Goal: Task Accomplishment & Management: Complete application form

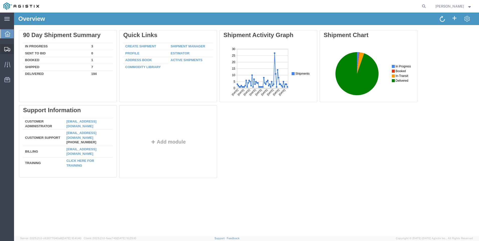
click at [0, 0] on span "Create Shipment" at bounding box center [0, 0] width 0 height 0
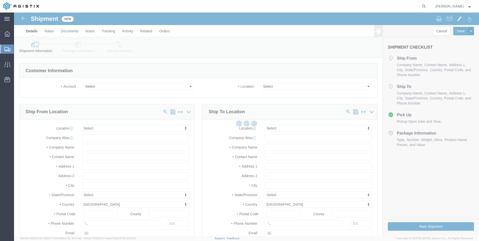
select select
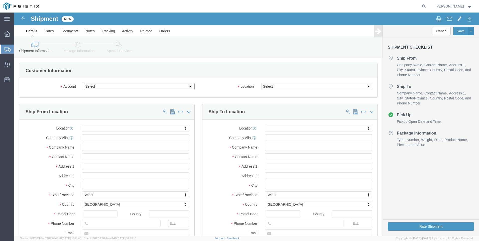
click select "Select PG&E Valmont Industries Inc"
select select "9596"
click select "Select PG&E Valmont Industries Inc"
select select "PURCHORD"
select select
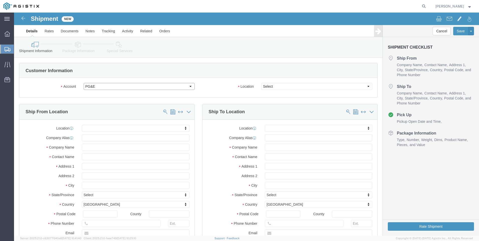
select select
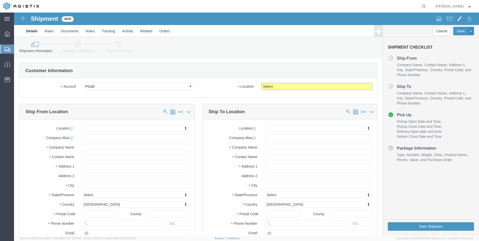
click select "Select All Others [GEOGRAPHIC_DATA] [GEOGRAPHIC_DATA] [GEOGRAPHIC_DATA] [GEOGRA…"
select select "23082"
click select "Select All Others [GEOGRAPHIC_DATA] [GEOGRAPHIC_DATA] [GEOGRAPHIC_DATA] [GEOGRA…"
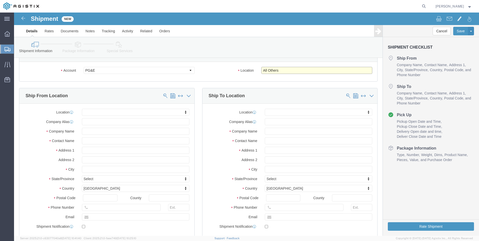
scroll to position [25, 0]
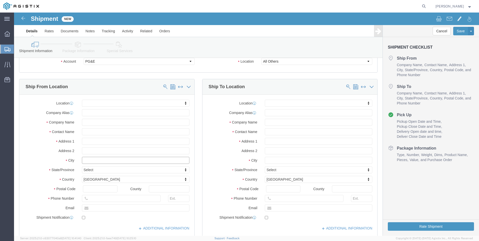
click input "text"
type input "[PERSON_NAME]"
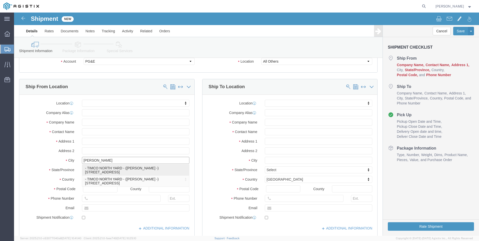
click p "- TIMCO NORTH YARD - ([PERSON_NAME] -) [STREET_ADDRESS]"
select select
type input "[STREET_ADDRESS]"
type input "74010"
type input "9187064476"
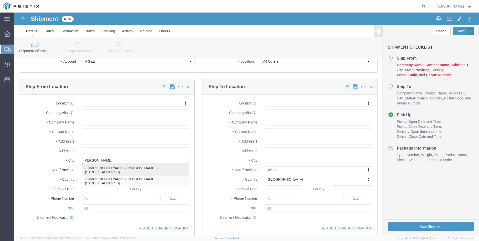
type input "[GEOGRAPHIC_DATA]"
type input "[PERSON_NAME] -"
type input "[PERSON_NAME]"
select select "OK"
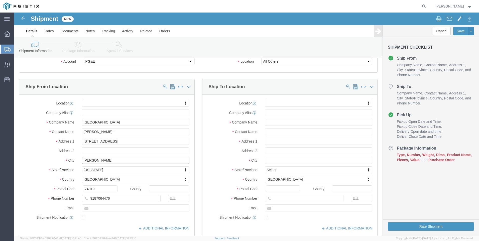
type input "[PERSON_NAME]"
select select
click input "text"
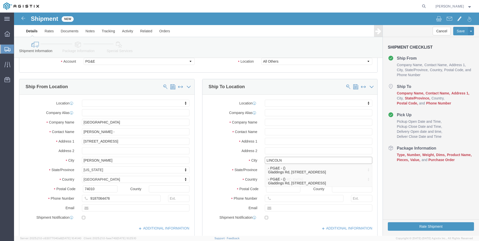
type input "LINCOLN"
select select
click label "Address 1"
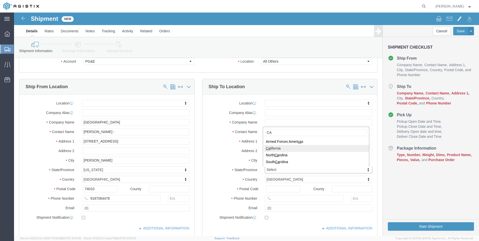
type input "CA"
select select
select select "CA"
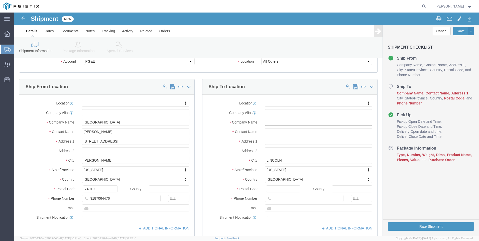
click input "text"
paste input "PACIFIC GAS AND ELECTRIC"
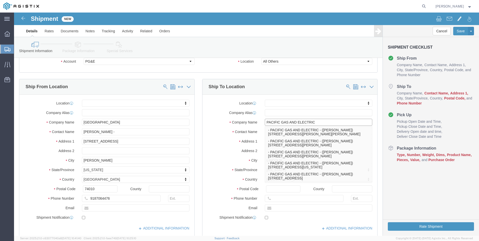
type input "PACIFIC GAS AND ELECTRIC"
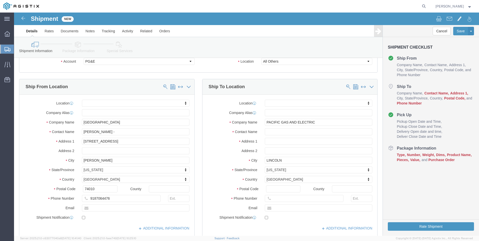
click label "Contact Name"
click input "text"
paste input "[PERSON_NAME]"
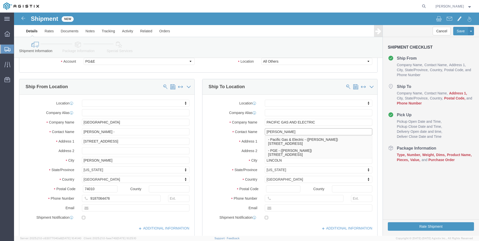
type input "[PERSON_NAME]"
drag, startPoint x: 298, startPoint y: 119, endPoint x: 181, endPoint y: 123, distance: 117.5
click div "Location My Profile Location (OBSOLETE) [PERSON_NAME] SC - GC TRAILER (OBSOLETE…"
click input "text"
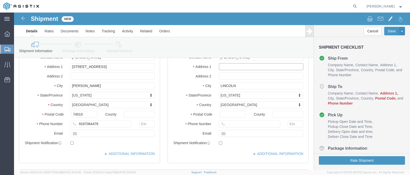
scroll to position [100, 0]
click input "text"
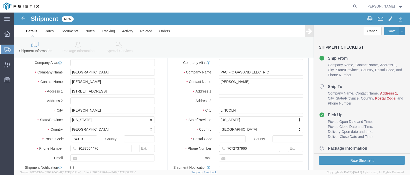
scroll to position [50, 0]
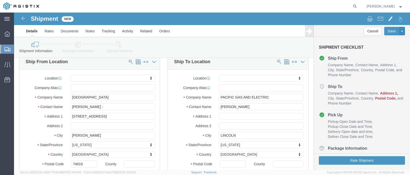
type input "7072737960"
click input "text"
paste input "[STREET_ADDRESS]"
type input "[STREET_ADDRESS]"
select select
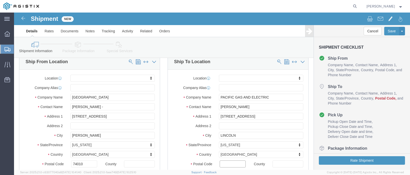
click input "Postal Code"
type input "95648"
select select
click label "City"
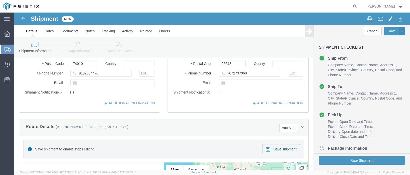
scroll to position [125, 0]
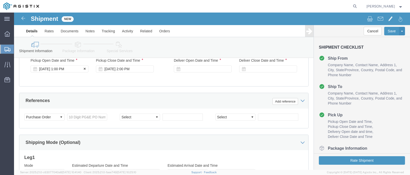
click div "[DATE] 1:00 PM"
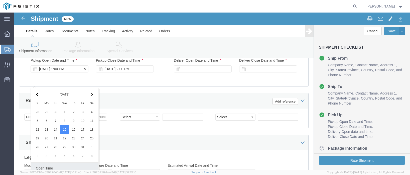
scroll to position [434, 0]
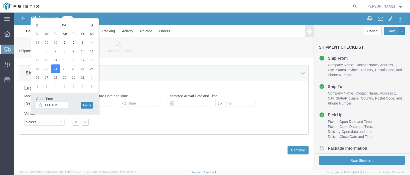
click button "Apply"
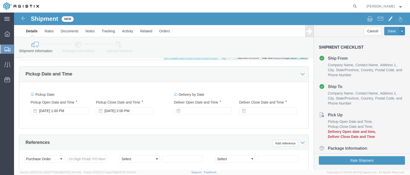
scroll to position [309, 0]
click div
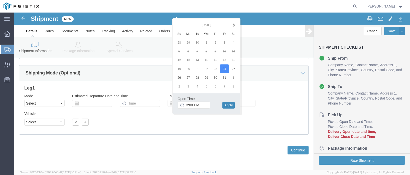
click button "Apply"
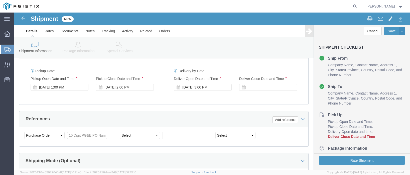
scroll to position [309, 0]
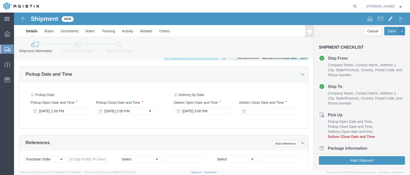
click div "[DATE] 2:00 PM"
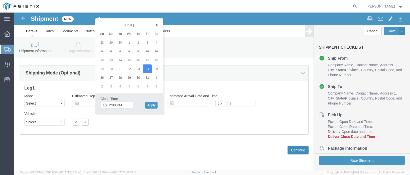
click button "Continue"
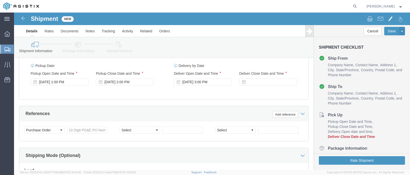
scroll to position [334, 0]
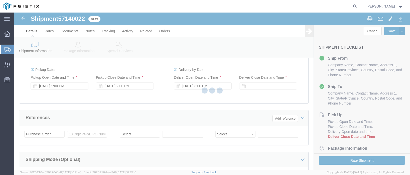
select select "PURCHORD"
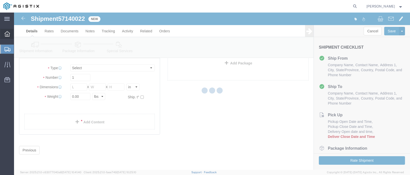
scroll to position [7, 0]
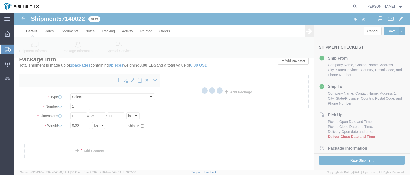
select select "CBOX"
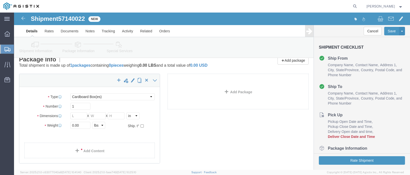
click icon
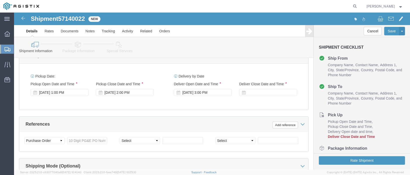
scroll to position [307, 0]
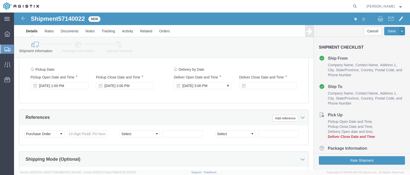
click div "[DATE] 3:00 PM"
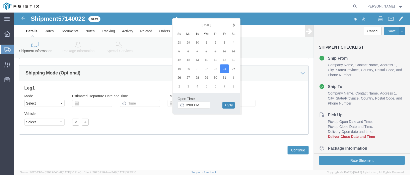
click button "Apply"
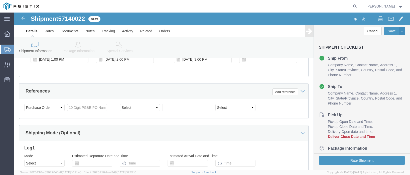
scroll to position [332, 0]
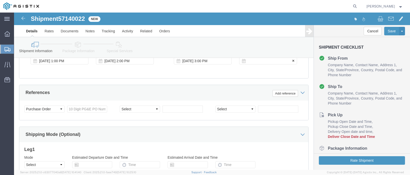
click div
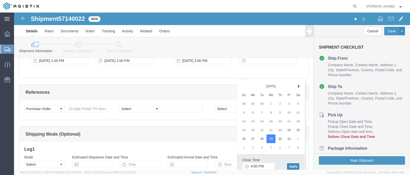
click button "Apply"
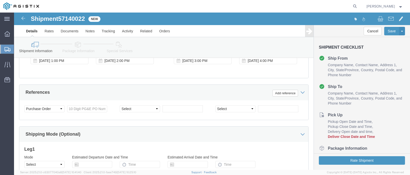
click div "Pickup Date: Pickup Start Date Pickup Start Time Pickup Open Date and Time [DAT…"
click input "text"
paste input "2701176287"
type input "2701176287"
click input "text"
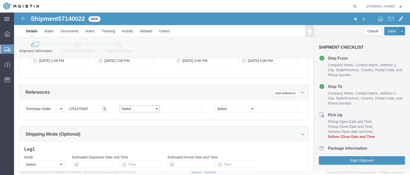
click select "Select Account Type Activity ID Airline Appointment Number ASN Batch Request # …"
select select "BOL"
click select "Select Account Type Activity ID Airline Appointment Number ASN Batch Request # …"
type input "900254512"
click select "Select Account Type Activity ID Airline Appointment Number ASN Batch Request # …"
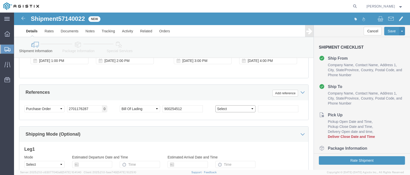
select select "JOBNUM"
click select "Select Account Type Activity ID Airline Appointment Number ASN Batch Request # …"
click input "text"
paste input "635290-1-1"
type input "635290-1-1"
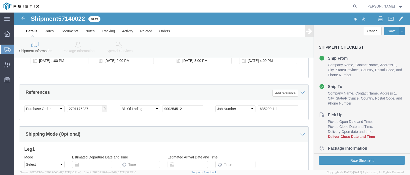
click div "Select Account Type Activity ID Airline Appointment Number ASN Batch Request # …"
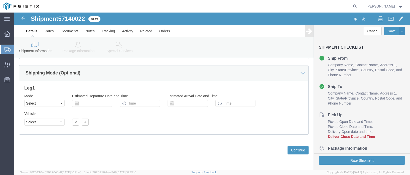
scroll to position [408, 0]
click icon
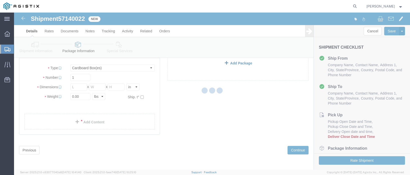
scroll to position [36, 0]
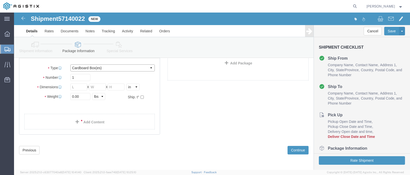
click select "Select Bulk Bundle(s) Cardboard Box(es) Carton(s) Crate(s) Drum(s) (Fiberboard)…"
select select "NKCR"
click select "Select Bulk Bundle(s) Cardboard Box(es) Carton(s) Crate(s) Drum(s) (Fiberboard)…"
click input "text"
type input "50"
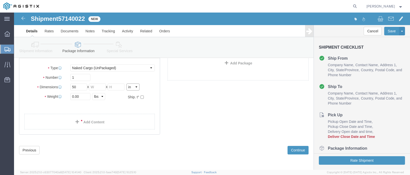
click select "Select cm ft in"
select select "FT"
click select "Select cm ft in"
click input "4.17"
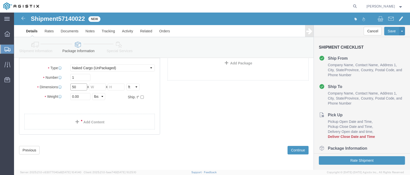
type input "50"
type input "8"
click input "0.00"
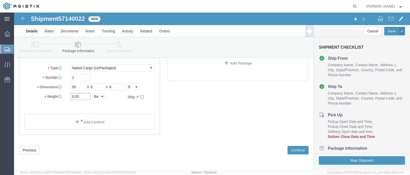
click input "0.00"
type input "10471"
click link "Add Content"
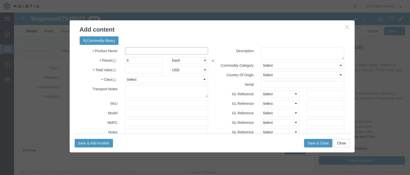
click input "text"
type input "utility poles"
type input "5"
click input "text"
type input "1"
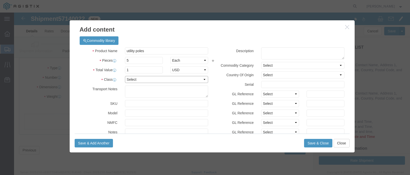
click select "Select 50 55 60 65 70 85 92.5 100 125 175 250 300 400"
select select "50"
click select "Select 50 55 60 65 70 85 92.5 100 125 175 250 300 400"
click button "Save & Close"
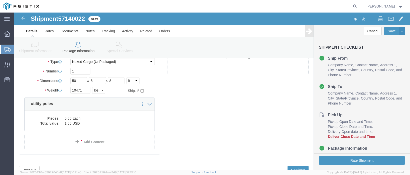
scroll to position [50, 0]
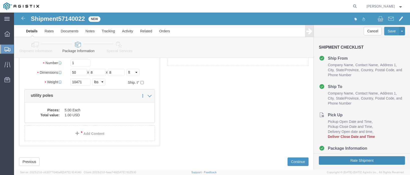
click button "Rate Shipment"
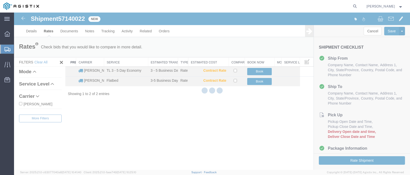
scroll to position [0, 0]
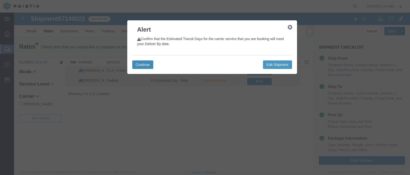
click at [143, 64] on button "Continue" at bounding box center [142, 64] width 21 height 9
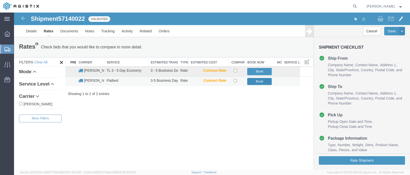
click at [256, 82] on button "Book" at bounding box center [259, 81] width 25 height 7
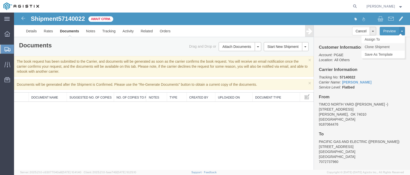
click at [380, 46] on link "Clone Shipment" at bounding box center [382, 47] width 43 height 8
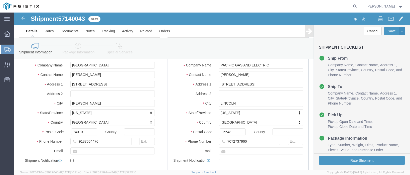
scroll to position [75, 0]
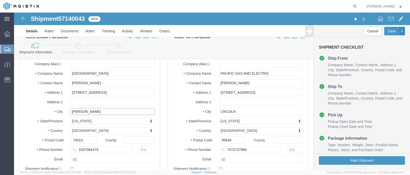
click input "[PERSON_NAME]"
type input "B"
type input "CLAREMORE"
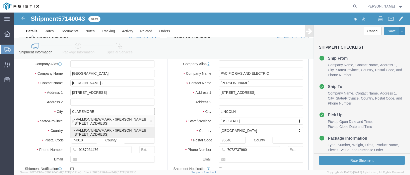
click p "- VALMONT/NEWMARK - ([PERSON_NAME]) [STREET_ADDRESS]"
type input "VALMONT/NEWMARK"
type input "[PERSON_NAME]"
type input "[STREET_ADDRESS]"
type input "CLAREMORE"
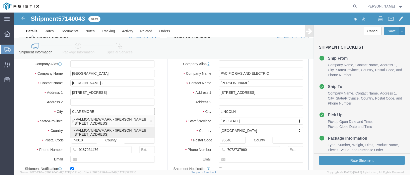
type input "74017"
type input "[GEOGRAPHIC_DATA]"
type input "9183841033"
type input "[PERSON_NAME][EMAIL_ADDRESS][DOMAIN_NAME]"
checkbox input "true"
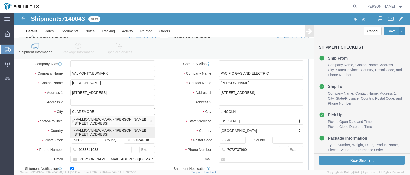
select select "OK"
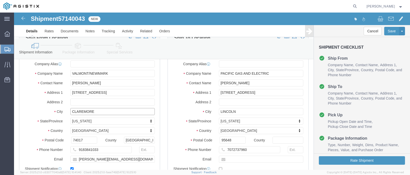
type input "CLAREMORE"
click input "9183841033"
drag, startPoint x: 101, startPoint y: 138, endPoint x: 27, endPoint y: 134, distance: 74.7
click div "Phone Number 9183841033"
click input "CLAREMORE"
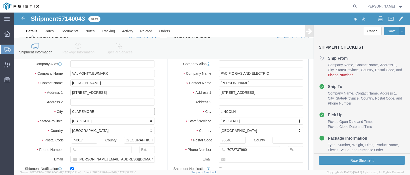
drag, startPoint x: 81, startPoint y: 98, endPoint x: 13, endPoint y: 105, distance: 68.7
click div "Location Select Select My Profile Location (OBSOLETE) [GEOGRAPHIC_DATA] SC - GC…"
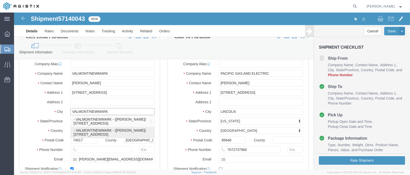
type input "CLAREMORE"
type input "9183841033"
select select "OK"
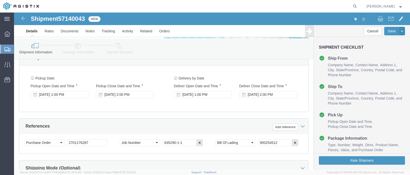
scroll to position [301, 0]
drag, startPoint x: 270, startPoint y: 142, endPoint x: 194, endPoint y: 145, distance: 76.9
click div "Select Account Type Activity ID Airline Appointment Number ASN Batch Request # …"
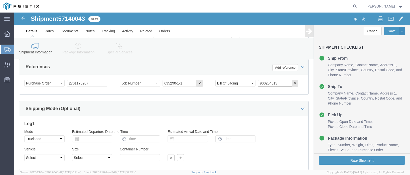
scroll to position [376, 0]
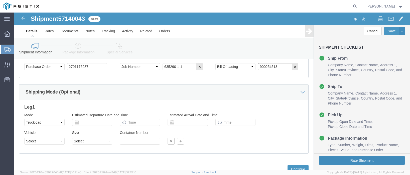
type input "900254513"
click button "Rate Shipment"
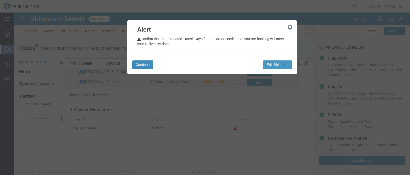
click at [144, 65] on button "Continue" at bounding box center [142, 64] width 21 height 9
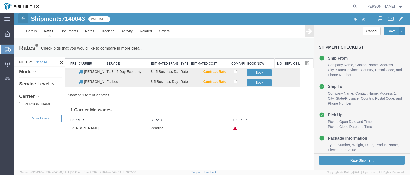
click at [23, 20] on img at bounding box center [23, 18] width 6 height 6
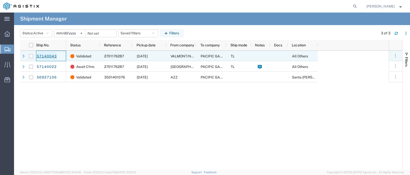
click at [46, 55] on link "57140043" at bounding box center [46, 56] width 21 height 8
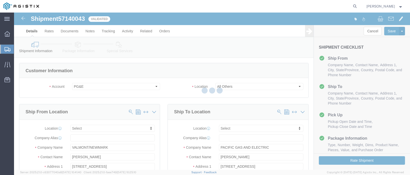
select select
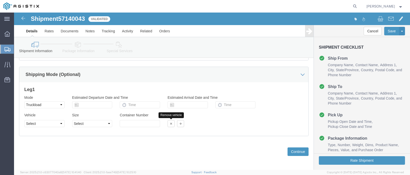
scroll to position [401, 0]
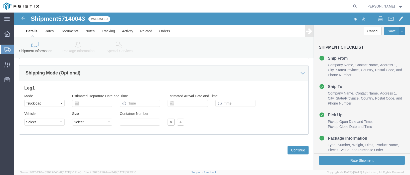
click link "Package Information"
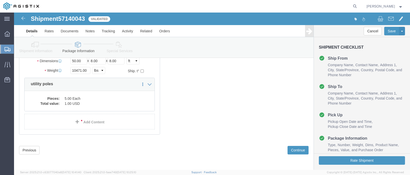
scroll to position [33, 0]
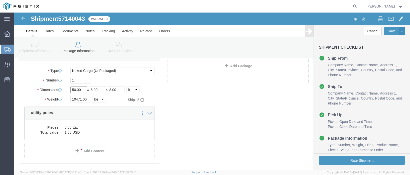
click input "50.00"
type input "48"
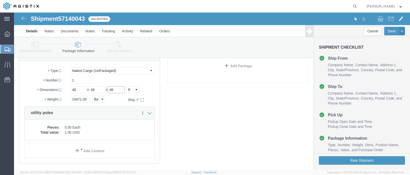
type input "48"
click input "10471.00"
type input "77"
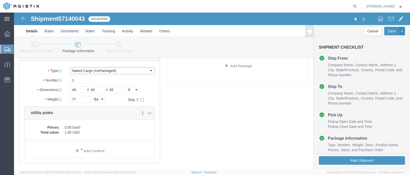
click select "Select Bulk Bundle(s) Cardboard Box(es) Carton(s) Crate(s) Drum(s) (Fiberboard)…"
select select "PSNS"
click select "Select Bulk Bundle(s) Cardboard Box(es) Carton(s) Crate(s) Drum(s) (Fiberboard)…"
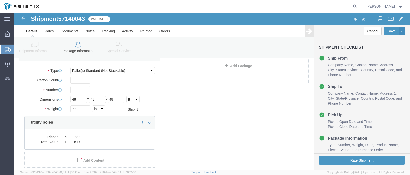
click div "Pieces: 5.00 Each Total value: 1.00 USD"
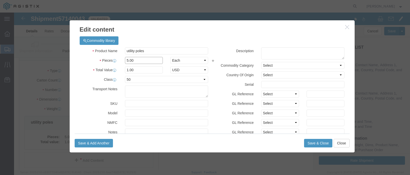
click input "5.00"
type input "1"
click input "0.2"
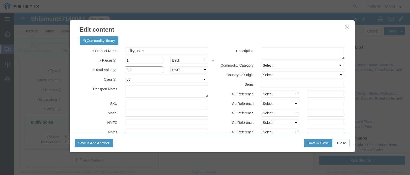
click input "0.2"
type input "1"
click button "Save & Close"
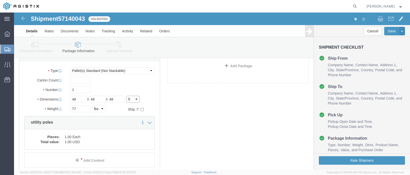
click select "Select cm ft in"
select select "IN"
click select "Select cm ft in"
type input "576.00"
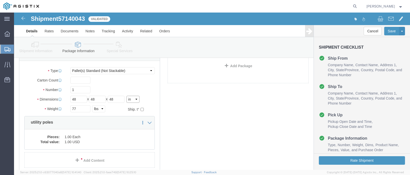
type input "576.00"
click input "576.00"
type input "48"
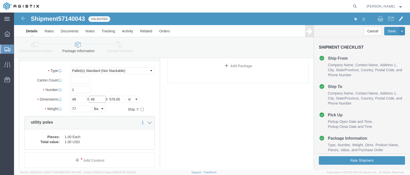
type input "48"
click button "Rate Shipment"
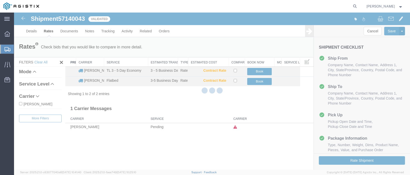
scroll to position [0, 0]
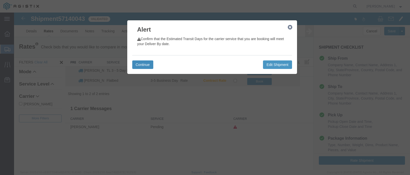
click at [149, 66] on button "Continue" at bounding box center [142, 64] width 21 height 9
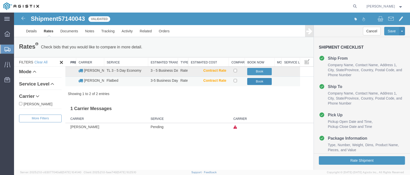
click at [256, 82] on button "Book" at bounding box center [259, 81] width 25 height 7
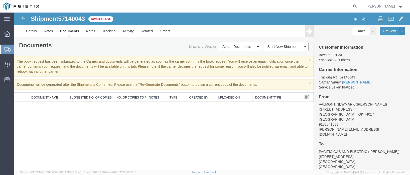
click at [0, 0] on span "Create Shipment" at bounding box center [0, 0] width 0 height 0
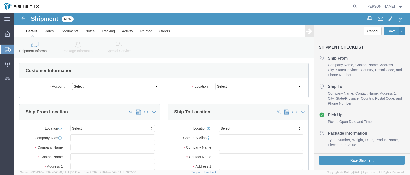
click select "Select PG&E Valmont Industries Inc"
select select "9596"
click select "Select PG&E Valmont Industries Inc"
select select "PURCHORD"
select select
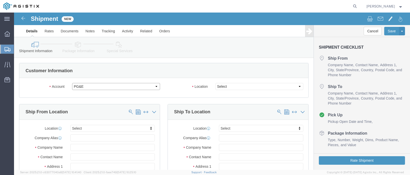
select select
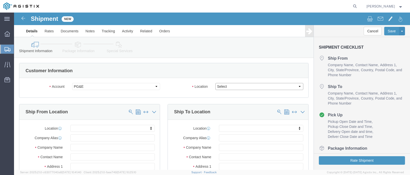
click select "Select All Others [GEOGRAPHIC_DATA] [GEOGRAPHIC_DATA] [GEOGRAPHIC_DATA] [GEOGRA…"
select select "23082"
click select "Select All Others [GEOGRAPHIC_DATA] [GEOGRAPHIC_DATA] [GEOGRAPHIC_DATA] [GEOGRA…"
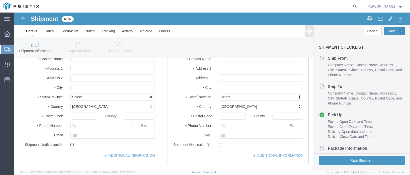
scroll to position [100, 0]
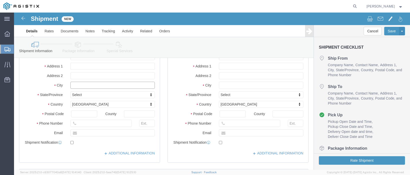
click input "text"
type input "CLAREMORE"
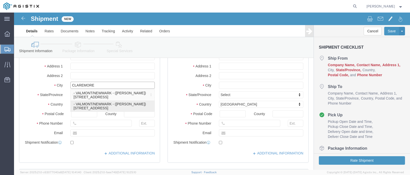
click p "- VALMONT/NEWMARK - ([PERSON_NAME]) [STREET_ADDRESS]"
select select
type input "[STREET_ADDRESS]"
type input "74017"
type input "[GEOGRAPHIC_DATA]"
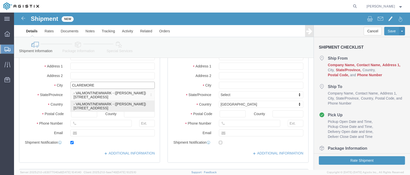
type input "9183841033"
type input "[PERSON_NAME][EMAIL_ADDRESS][DOMAIN_NAME]"
checkbox input "true"
type input "VALMONT/NEWMARK"
type input "[PERSON_NAME]"
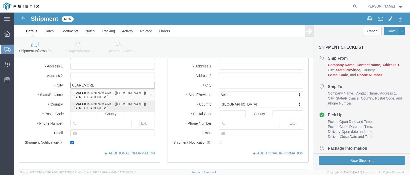
type input "CLAREMORE"
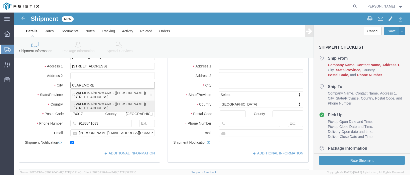
select select "OK"
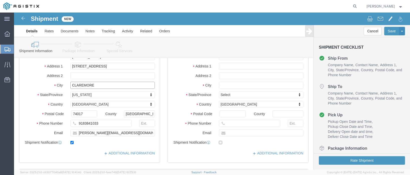
type input "CLAREMORE"
select select
click input "text"
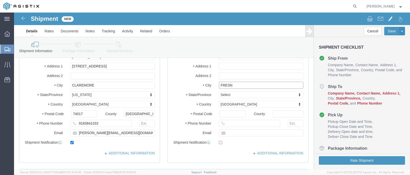
type input "[GEOGRAPHIC_DATA]"
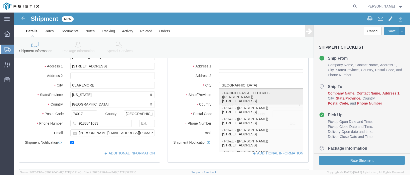
click p "- PACIFIC GAS & ELECTRIC - ([PERSON_NAME]) [STREET_ADDRESS]"
select select
type input "[STREET_ADDRESS]"
type input "93725"
type input "8667604895"
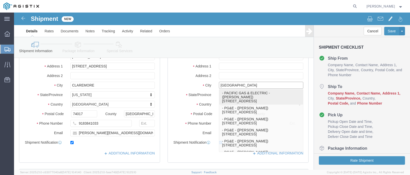
type input "[PERSON_NAME][EMAIL_ADDRESS][DOMAIN_NAME]"
checkbox input "true"
type input "PACIFIC GAS & ELECTRIC"
type input "[PERSON_NAME]"
type input "[GEOGRAPHIC_DATA]"
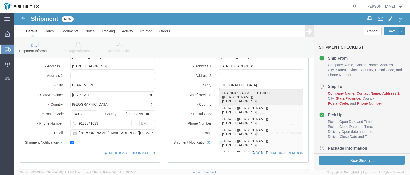
select select "CA"
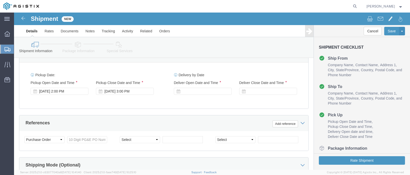
scroll to position [326, 0]
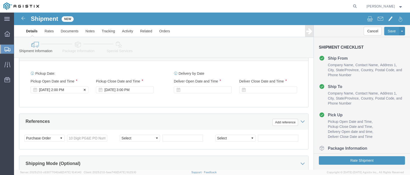
type input "[GEOGRAPHIC_DATA]"
select select
click div "Pickup Start Date Pickup Start Time Pickup Open Date and Time [DATE] 2:00 PM"
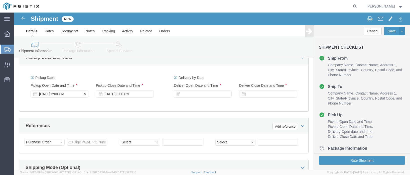
click div "[DATE] 2:00 PM"
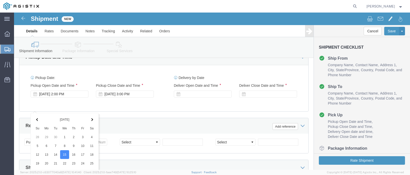
scroll to position [434, 0]
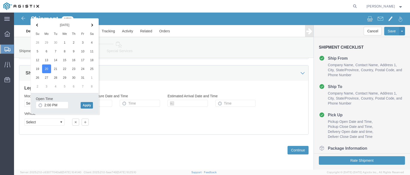
drag, startPoint x: 72, startPoint y: 81, endPoint x: 87, endPoint y: 79, distance: 15.2
click button "Apply"
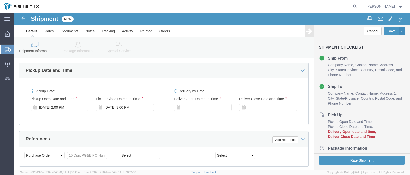
scroll to position [309, 0]
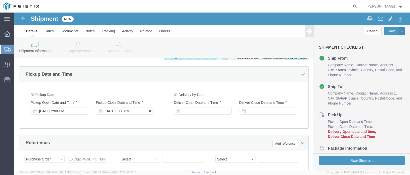
click div "[DATE] 3:00 PM"
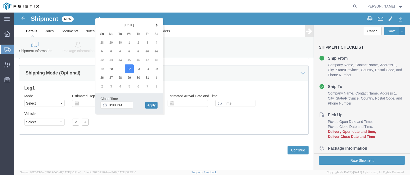
click button "Apply"
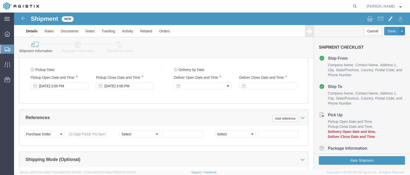
click div
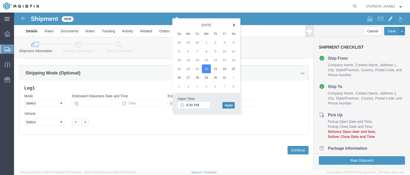
click button "Apply"
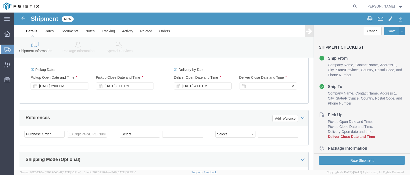
click div
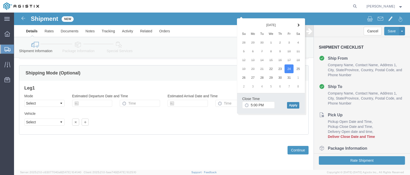
click button "Apply"
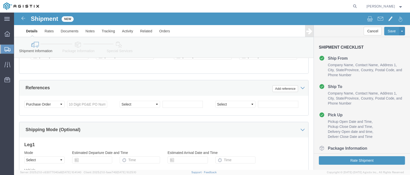
scroll to position [359, 0]
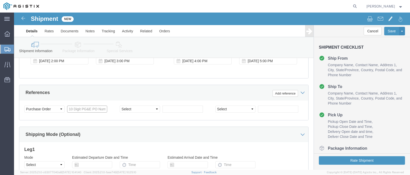
click input "text"
type input "3501403464"
click select "Select Account Type Activity ID Airline Appointment Number ASN Batch Request # …"
select select "BOL"
click select "Select Account Type Activity ID Airline Appointment Number ASN Batch Request # …"
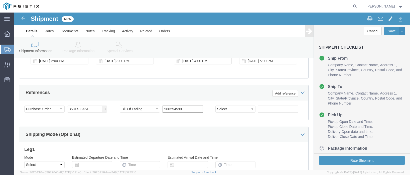
type input "900254590"
click select "Select Account Type Activity ID Airline Appointment Number ASN Batch Request # …"
select select "JOBNUM"
click select "Select Account Type Activity ID Airline Appointment Number ASN Batch Request # …"
click input "text"
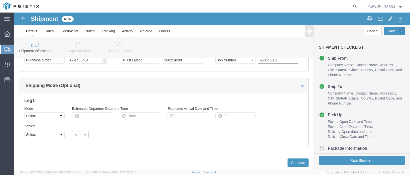
scroll to position [434, 0]
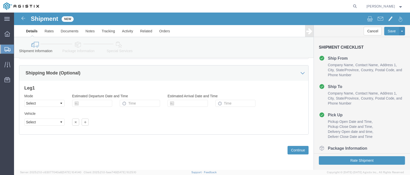
type input "650649-1-1"
click link "Package Information"
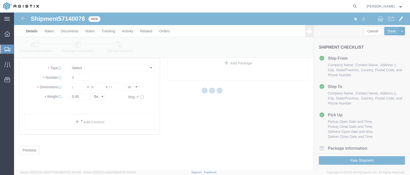
scroll to position [7, 0]
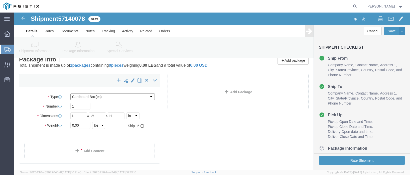
click select "Select Bulk Bundle(s) Cardboard Box(es) Carton(s) Crate(s) Drum(s) (Fiberboard)…"
select select "NKCR"
click select "Select Bulk Bundle(s) Cardboard Box(es) Carton(s) Crate(s) Drum(s) (Fiberboard)…"
click div "Package Type Select Bulk Bundle(s) Cardboard Box(es) Carton(s) Crate(s) Drum(s)…"
click input "text"
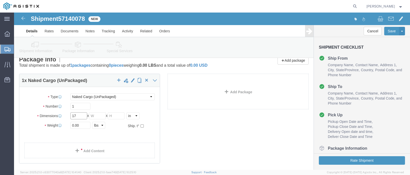
type input "17"
click select "Select cm ft in"
select select "FT"
click select "Select cm ft in"
click input "1.42"
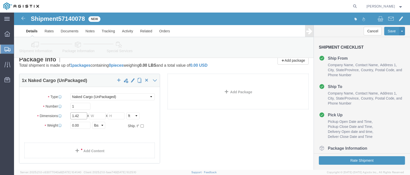
click input "1.42"
type input "17"
type input "8"
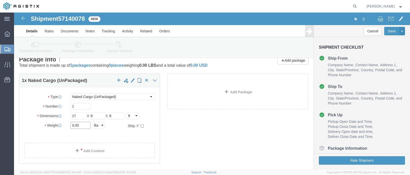
click input "0.00"
type input "539"
click div "1 x Naked Cargo (UnPackaged) Package Type Select Bulk Bundle(s) Cardboard Box(e…"
click link "Add Content"
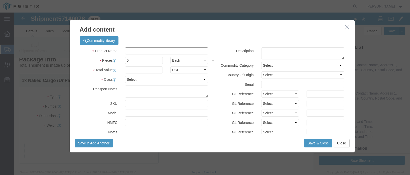
click input "text"
type input "UTILITY POLES"
type input "1"
click input "text"
type input "1"
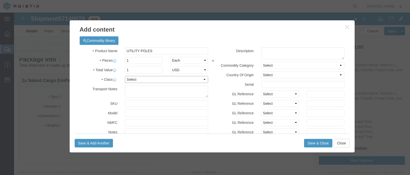
click select "Select 50 55 60 65 70 85 92.5 100 125 175 250 300 400"
select select "50"
click select "Select 50 55 60 65 70 85 92.5 100 125 175 250 300 400"
click button "Save & Close"
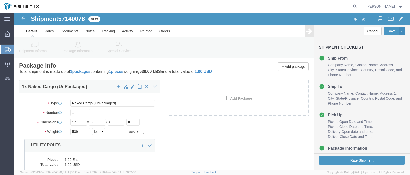
scroll to position [0, 0]
click icon
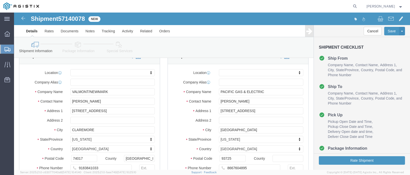
scroll to position [75, 0]
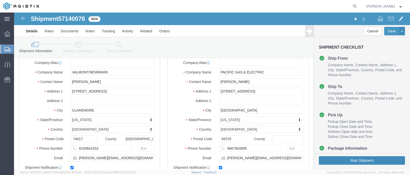
click button "Rate Shipment"
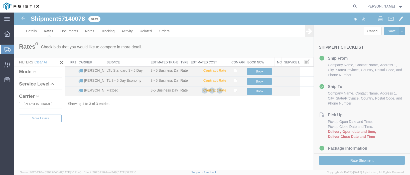
scroll to position [0, 0]
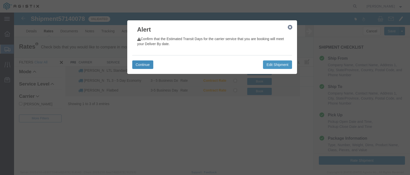
click at [144, 64] on button "Continue" at bounding box center [142, 64] width 21 height 9
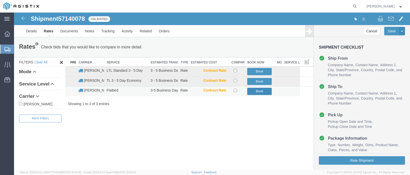
click at [251, 92] on button "Book" at bounding box center [259, 91] width 25 height 7
